Goal: Task Accomplishment & Management: Use online tool/utility

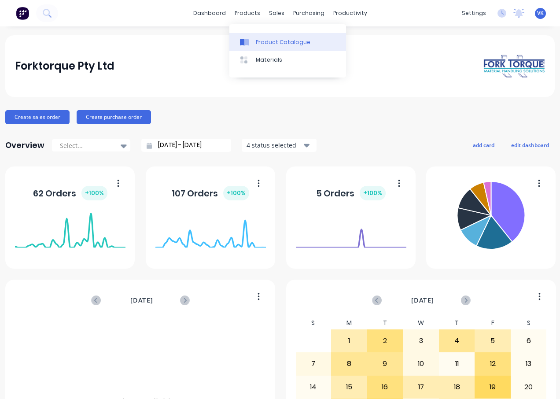
click at [264, 38] on div "Product Catalogue" at bounding box center [283, 42] width 55 height 8
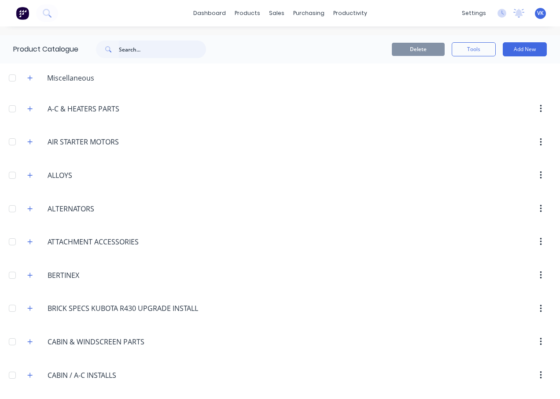
click at [123, 49] on input "text" at bounding box center [162, 50] width 87 height 18
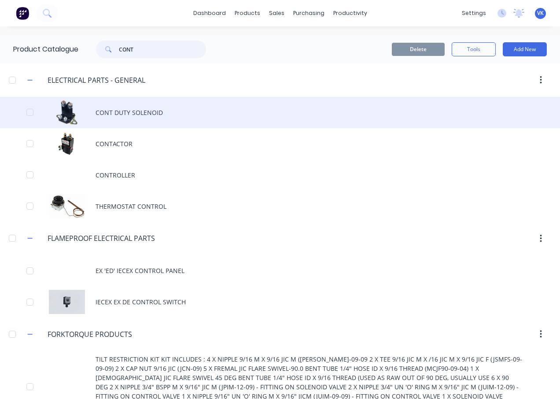
type input "CONT"
click at [140, 113] on div "CONT DUTY SOLENOID" at bounding box center [280, 112] width 560 height 31
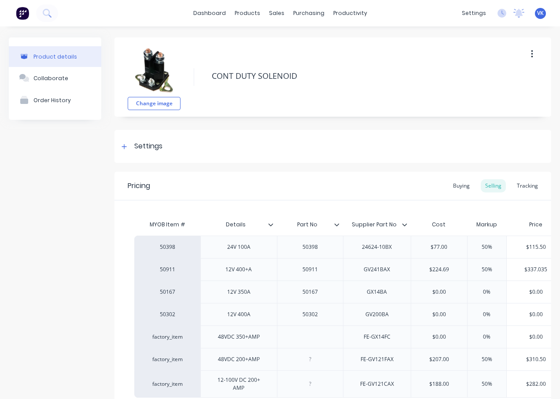
scroll to position [88, 0]
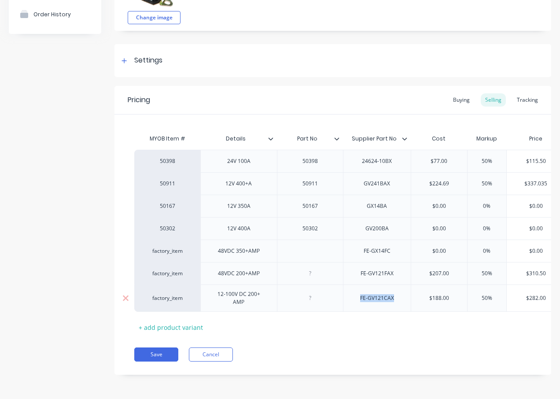
drag, startPoint x: 392, startPoint y: 299, endPoint x: 349, endPoint y: 302, distance: 43.7
click at [349, 302] on div "FE-GV121CAX" at bounding box center [377, 297] width 68 height 27
copy div "FE-GV121CAX"
click at [263, 298] on div "12-100V DC 200+ AMP" at bounding box center [238, 297] width 69 height 19
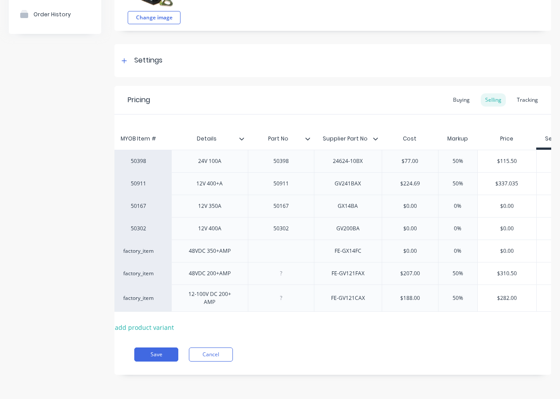
scroll to position [0, 49]
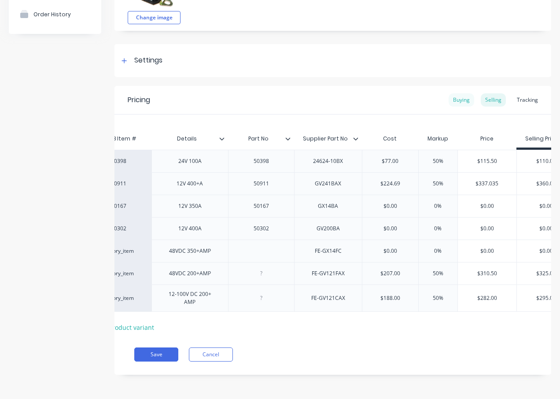
click at [453, 94] on div "Buying" at bounding box center [462, 99] width 26 height 13
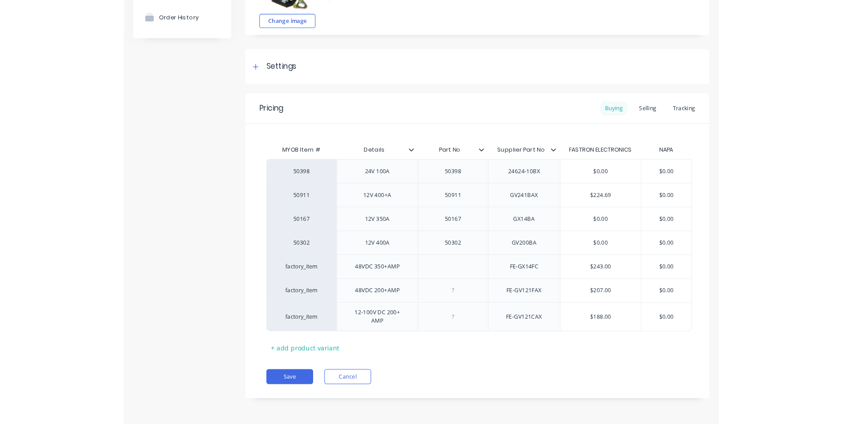
scroll to position [79, 0]
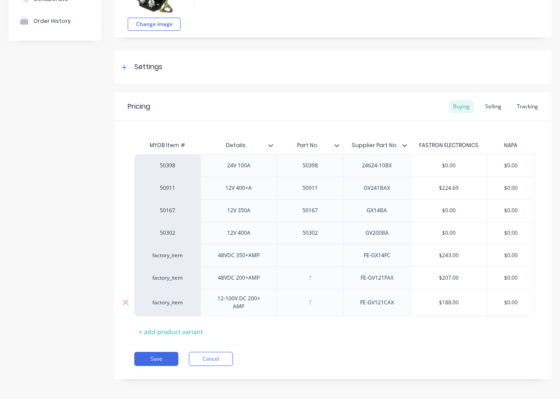
click at [235, 301] on div "12-100V DC 200+ AMP" at bounding box center [238, 302] width 69 height 19
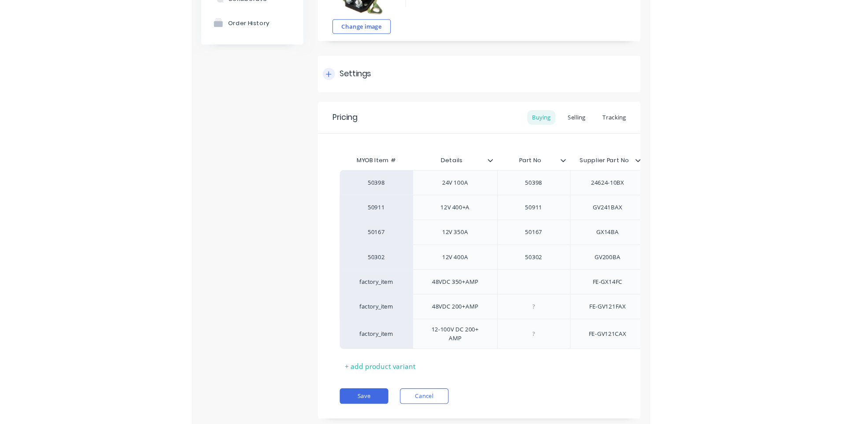
scroll to position [55, 0]
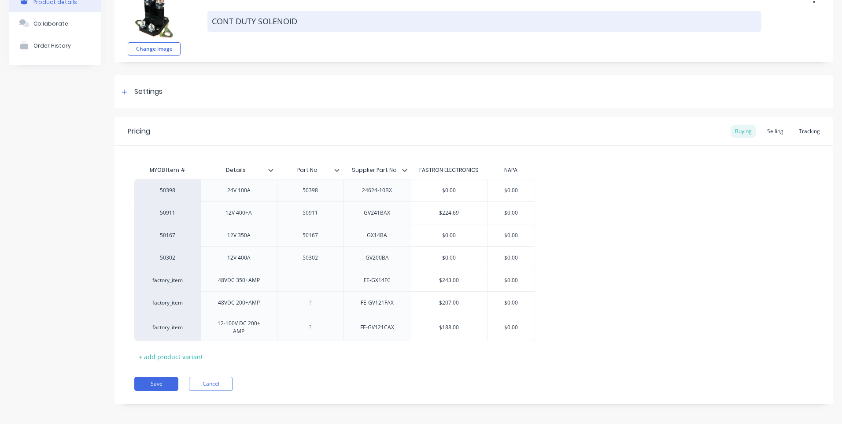
type textarea "x"
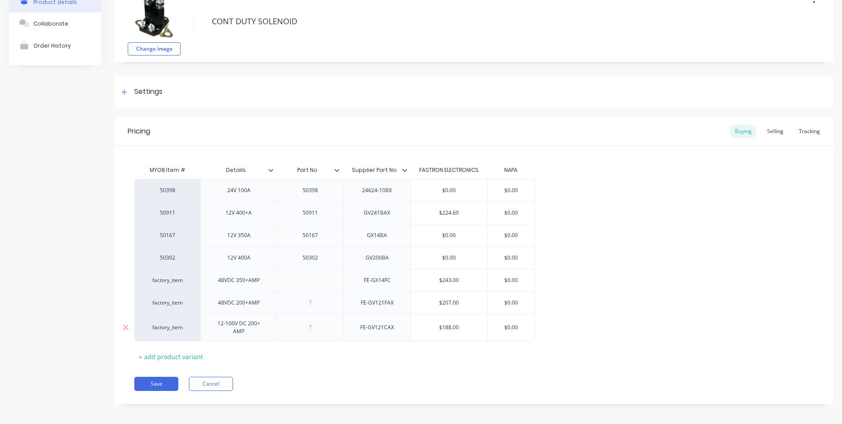
click at [232, 326] on div "12-100V DC 200+ AMP" at bounding box center [238, 326] width 69 height 19
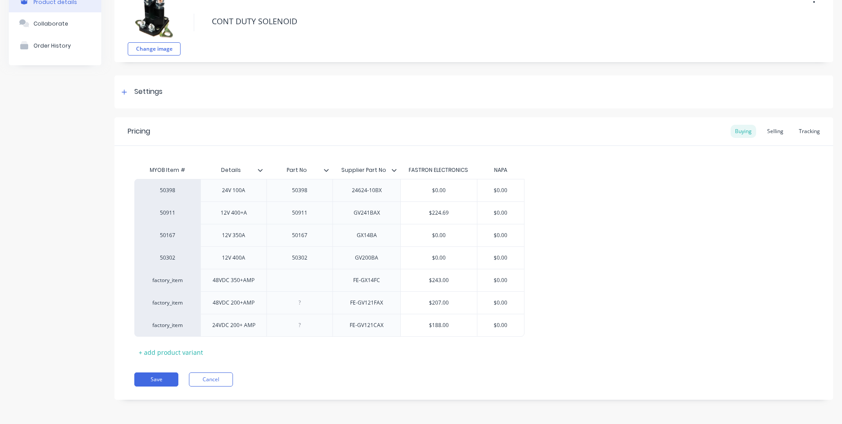
click at [284, 357] on div "MYOB Item # Details Part No Supplier Part No FASTRON ELECTRONICS NAPA 50398 24V…" at bounding box center [473, 260] width 679 height 198
drag, startPoint x: 387, startPoint y: 328, endPoint x: 348, endPoint y: 328, distance: 39.2
click at [348, 328] on div "FE-GV121CAX" at bounding box center [367, 324] width 48 height 11
copy div "FE-GV121CAX"
click at [265, 378] on div "Save Cancel" at bounding box center [483, 379] width 699 height 14
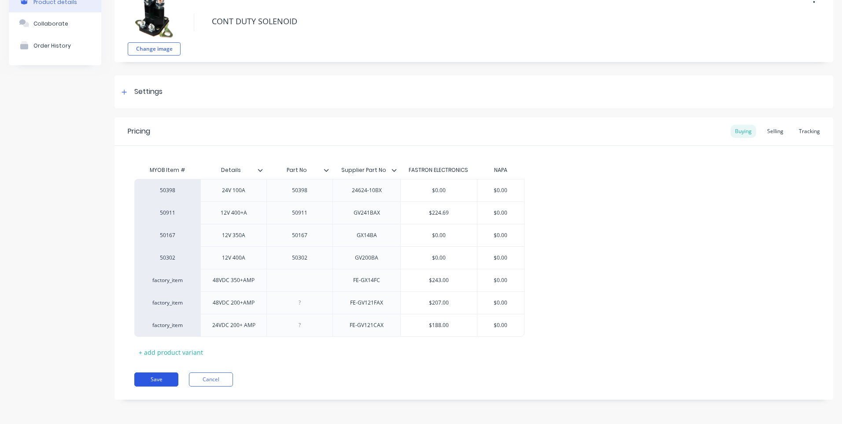
click at [162, 374] on button "Save" at bounding box center [156, 379] width 44 height 14
type textarea "x"
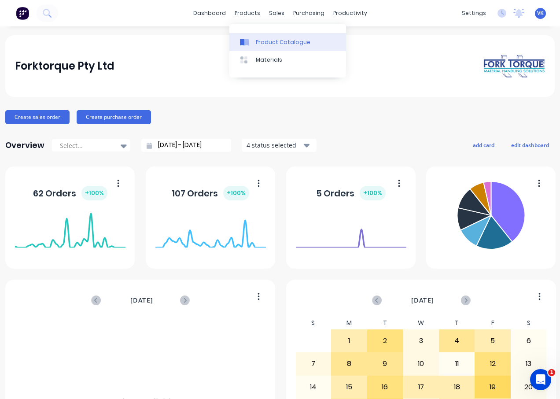
click at [246, 41] on icon at bounding box center [246, 42] width 4 height 7
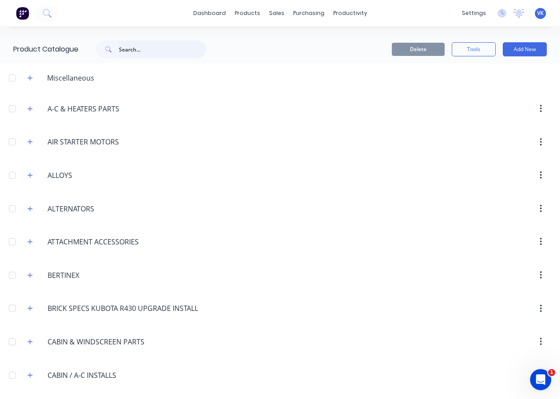
click at [131, 52] on input "text" at bounding box center [162, 50] width 87 height 18
type input "CONT"
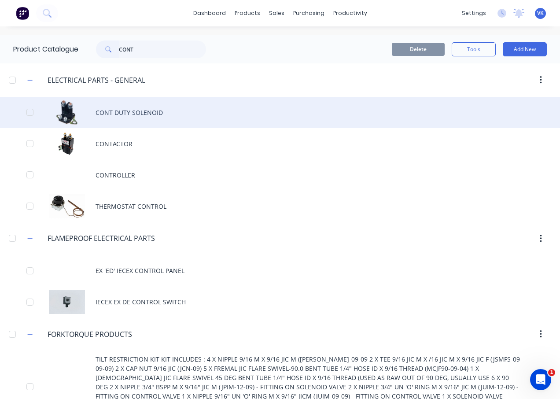
click at [114, 119] on div "CONT DUTY SOLENOID" at bounding box center [280, 112] width 560 height 31
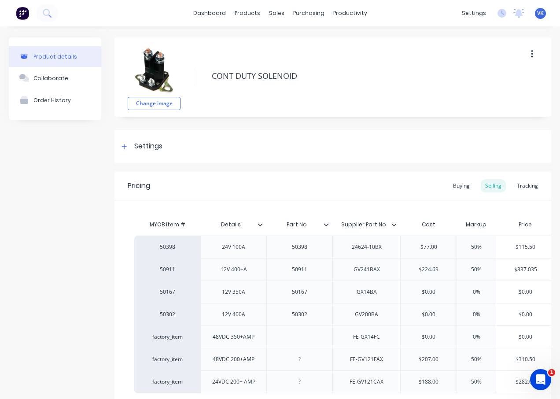
type textarea "x"
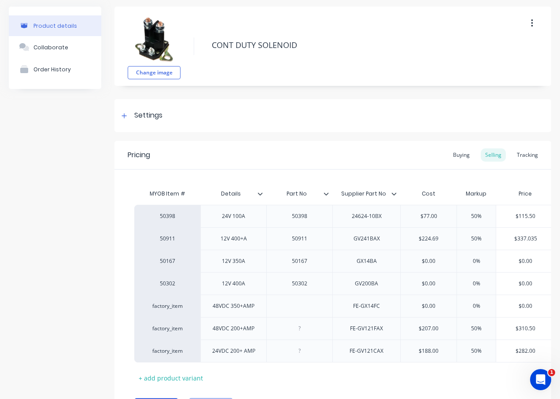
scroll to position [88, 0]
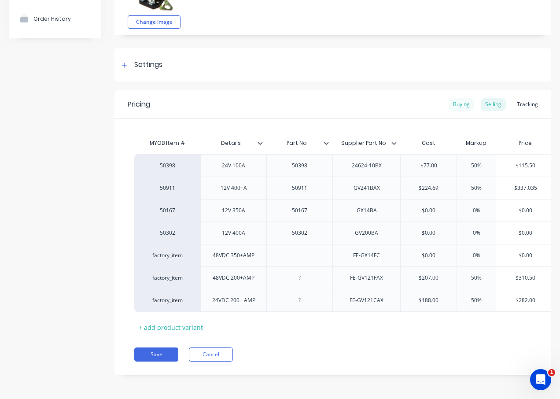
click at [449, 98] on div "Buying" at bounding box center [462, 104] width 26 height 13
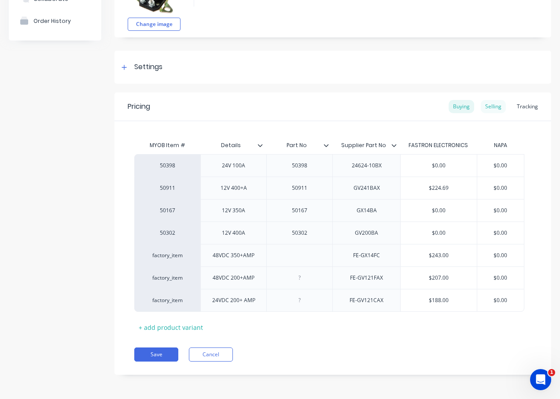
click at [487, 106] on div "Selling" at bounding box center [493, 106] width 25 height 13
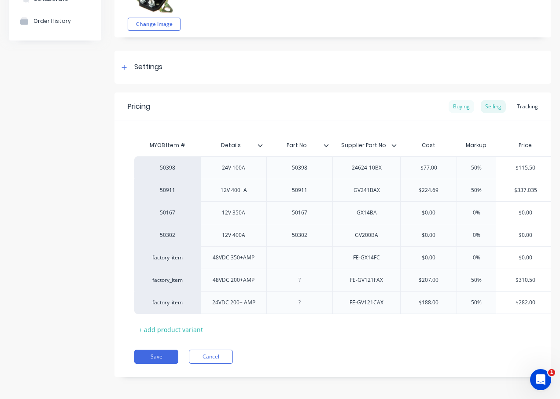
click at [453, 104] on div "Buying" at bounding box center [462, 106] width 26 height 13
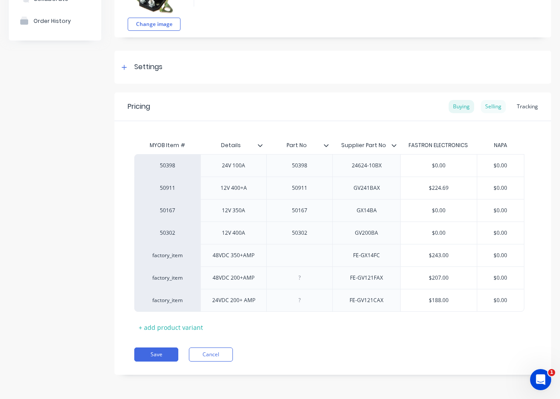
click at [481, 102] on div "Selling" at bounding box center [493, 106] width 25 height 13
